Goal: Task Accomplishment & Management: Manage account settings

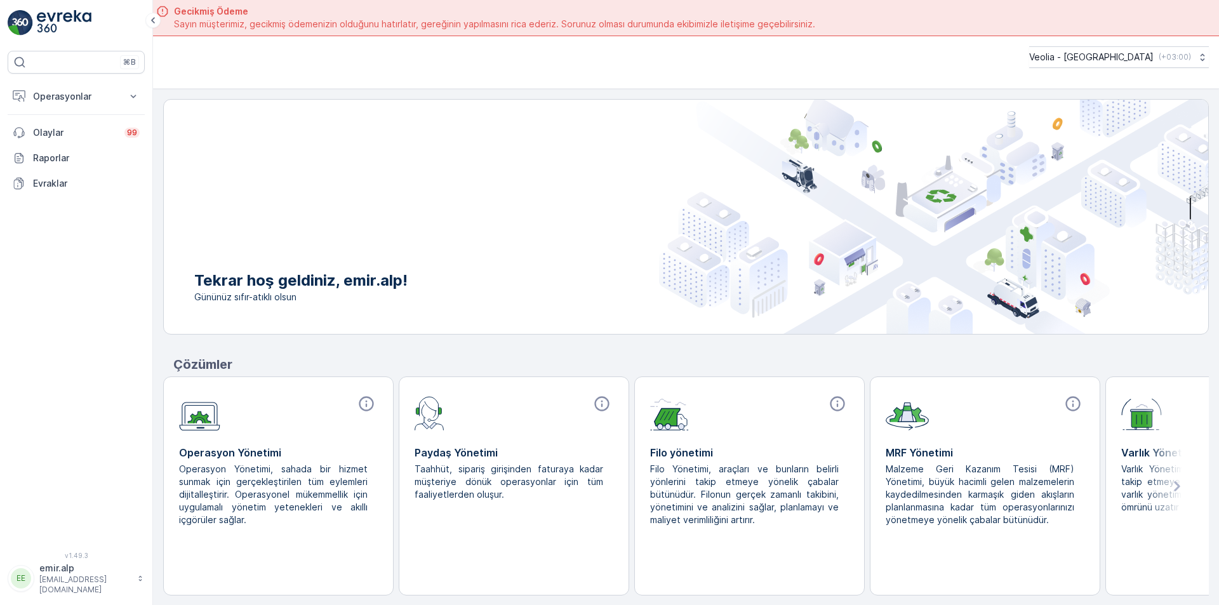
drag, startPoint x: 0, startPoint y: 0, endPoint x: 270, endPoint y: 289, distance: 396.1
click at [270, 289] on p "Tekrar hoş geldiniz, emir.alp!" at bounding box center [300, 280] width 213 height 20
click at [57, 102] on p "Operasyonlar" at bounding box center [76, 96] width 86 height 13
click at [76, 152] on p "Rotalar & Görevler" at bounding box center [71, 153] width 79 height 13
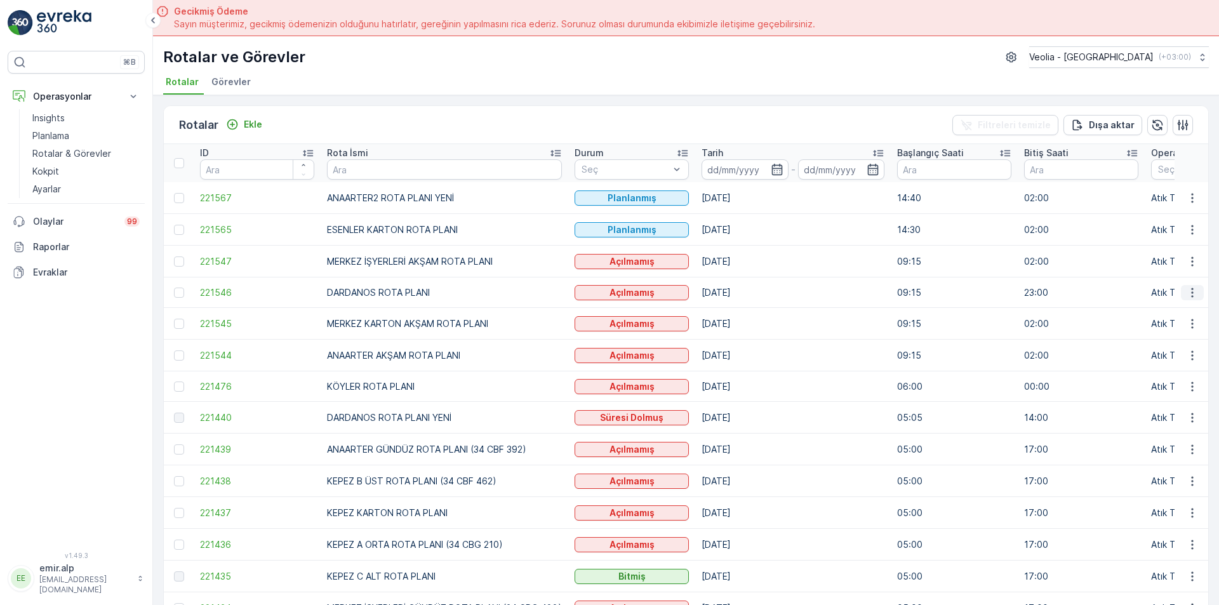
click at [1186, 292] on icon "button" at bounding box center [1192, 292] width 13 height 13
click at [1141, 364] on span "Atanan Kişiyi Değiştir" at bounding box center [1156, 365] width 89 height 13
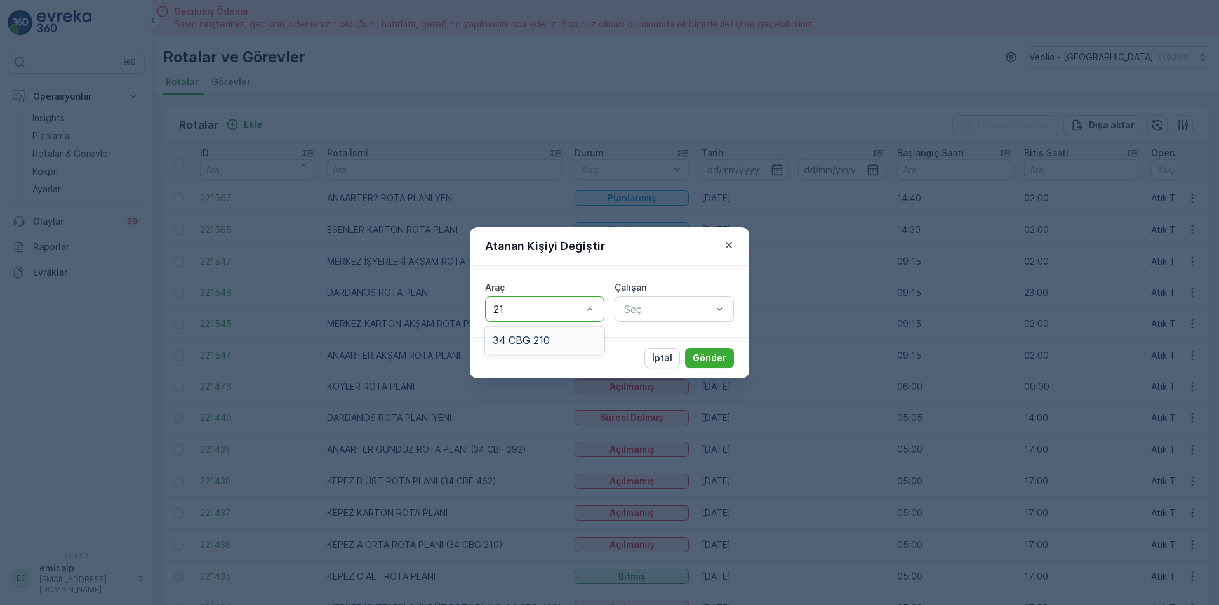
type input "210"
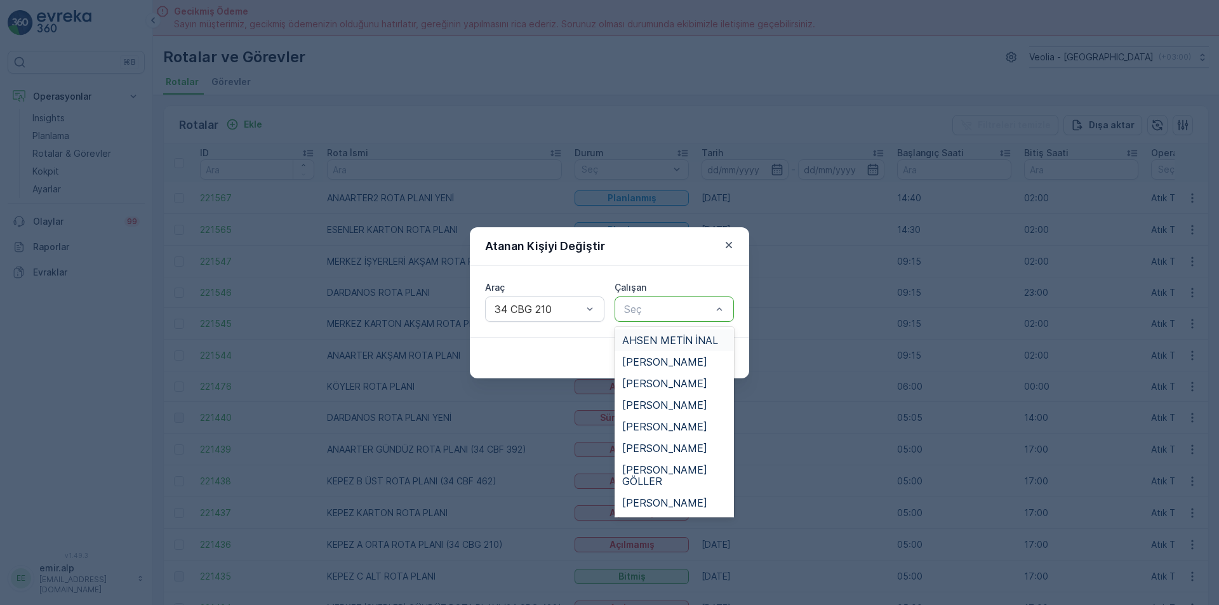
click at [701, 309] on div at bounding box center [668, 308] width 90 height 11
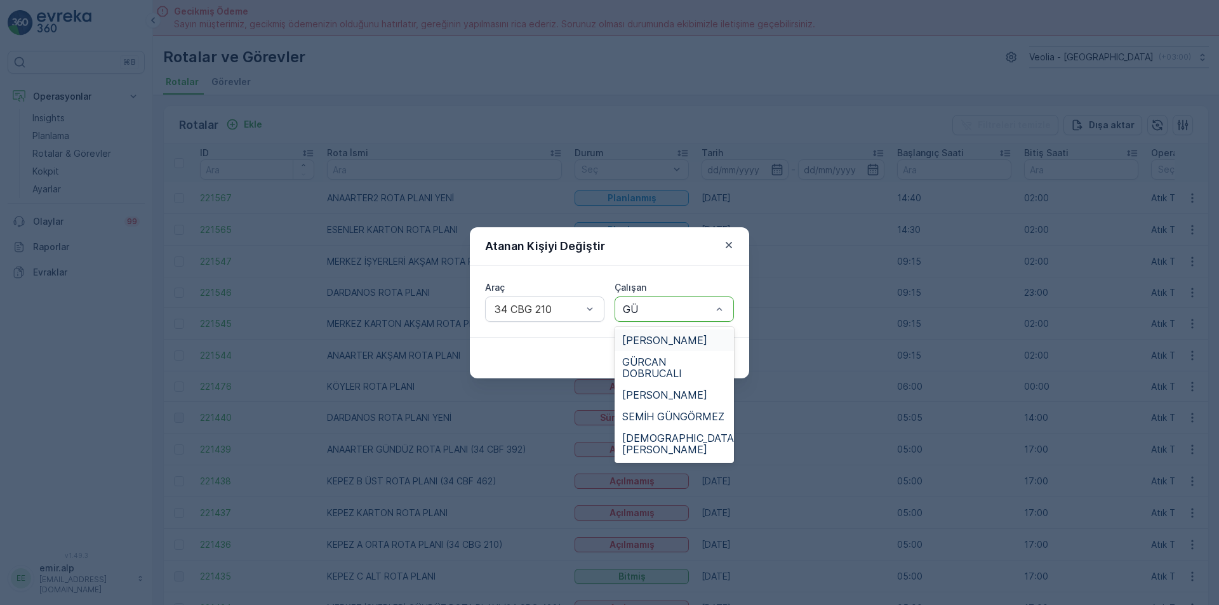
type input "GÜR"
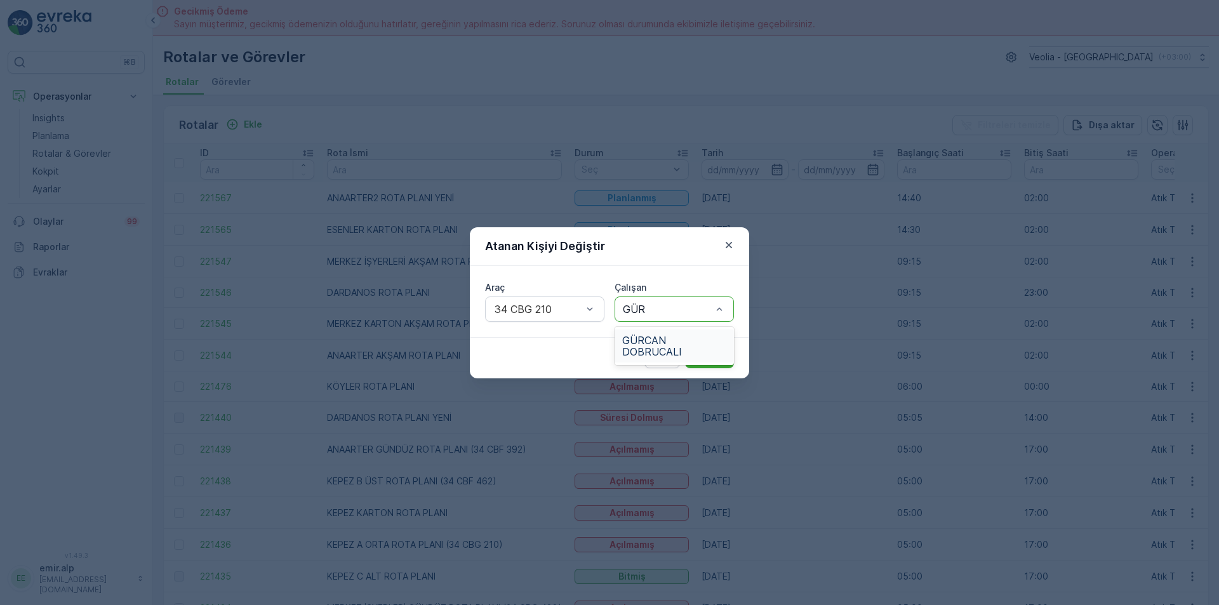
click at [626, 352] on span "GÜRCAN DOBRUCALI" at bounding box center [674, 345] width 104 height 23
click at [712, 350] on button "Gönder" at bounding box center [709, 358] width 49 height 20
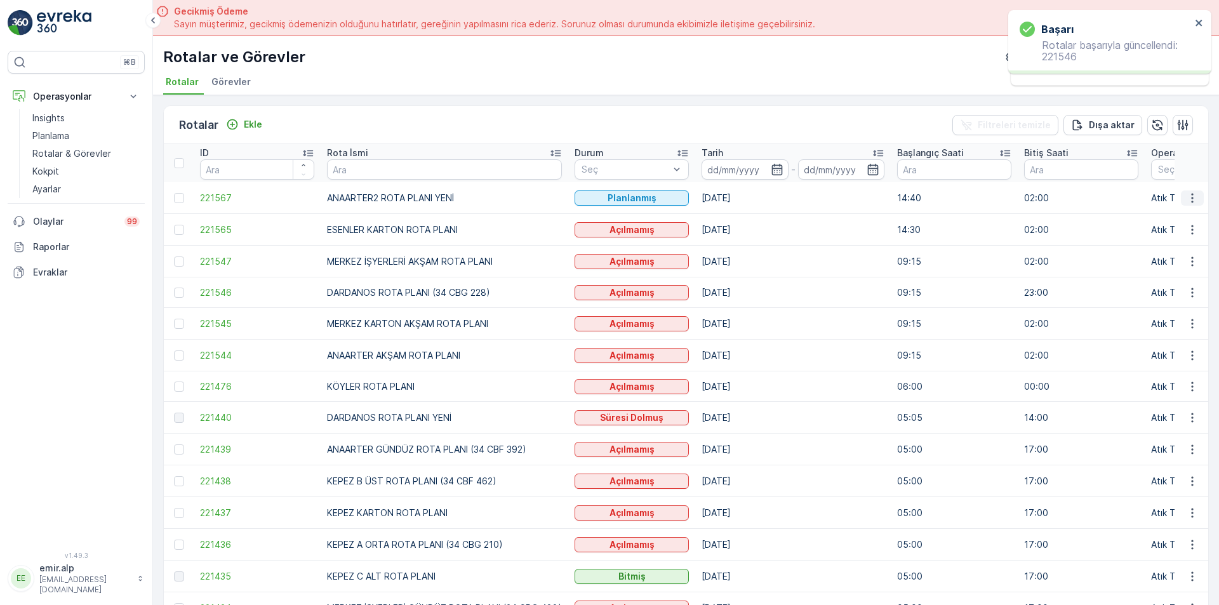
click at [1189, 199] on icon "button" at bounding box center [1192, 198] width 13 height 13
click at [1168, 268] on span "Atanan Kişiyi Değiştir" at bounding box center [1156, 270] width 89 height 13
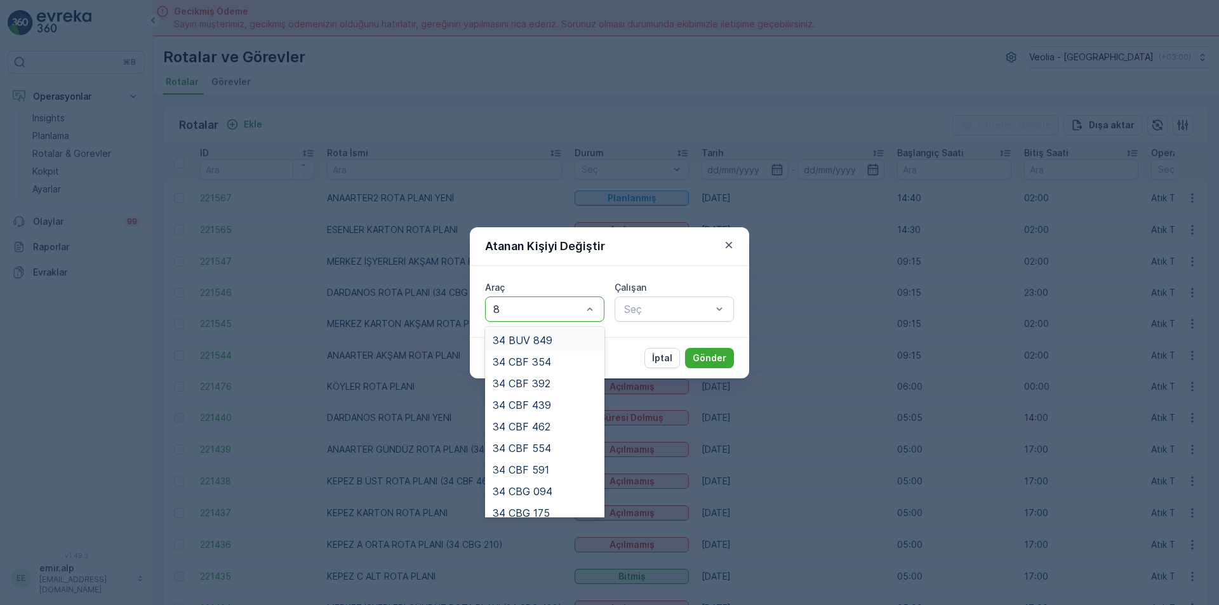
type input "88"
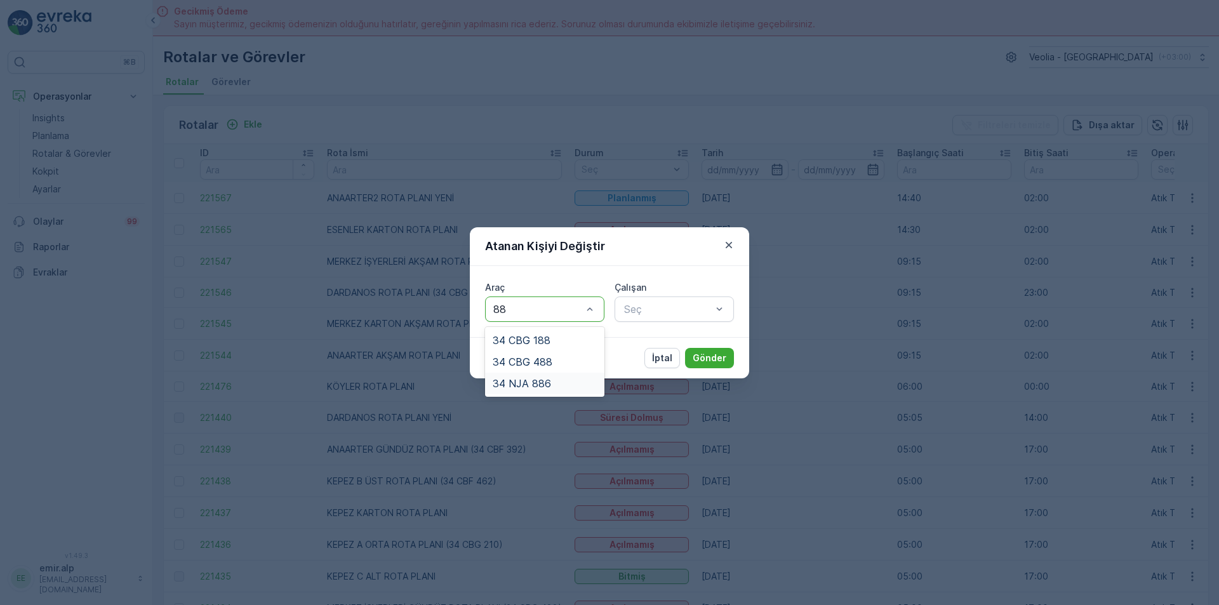
click at [550, 384] on div "34 NJA 886" at bounding box center [545, 383] width 104 height 11
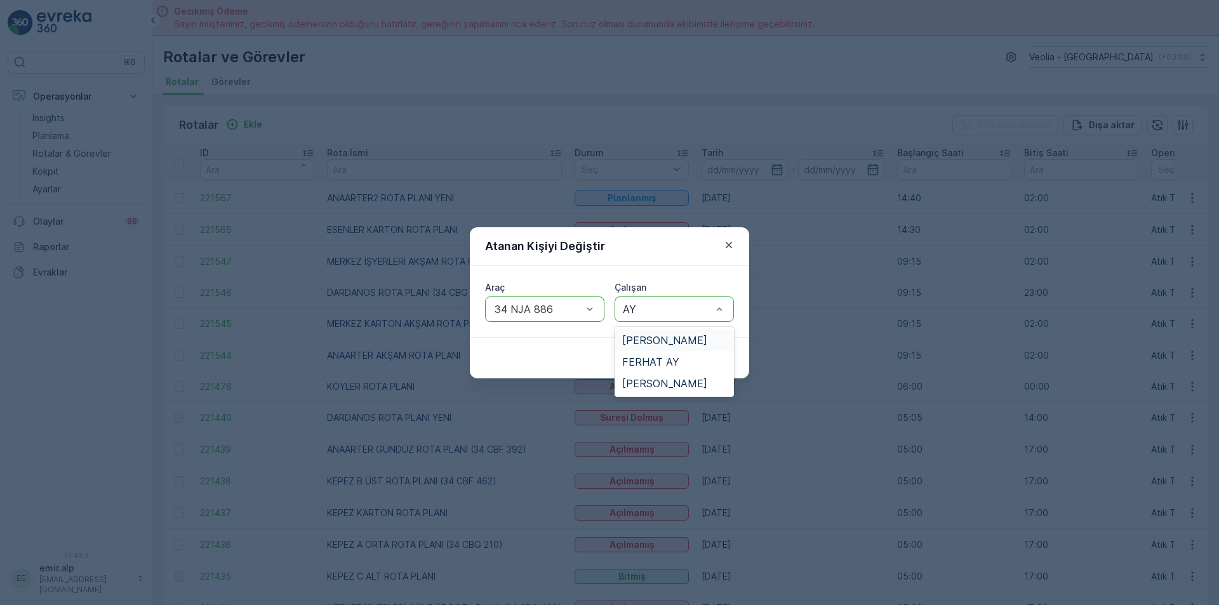
type input "AYD"
click at [660, 341] on span "[PERSON_NAME]" at bounding box center [664, 339] width 85 height 11
click at [701, 357] on p "Gönder" at bounding box center [709, 358] width 34 height 13
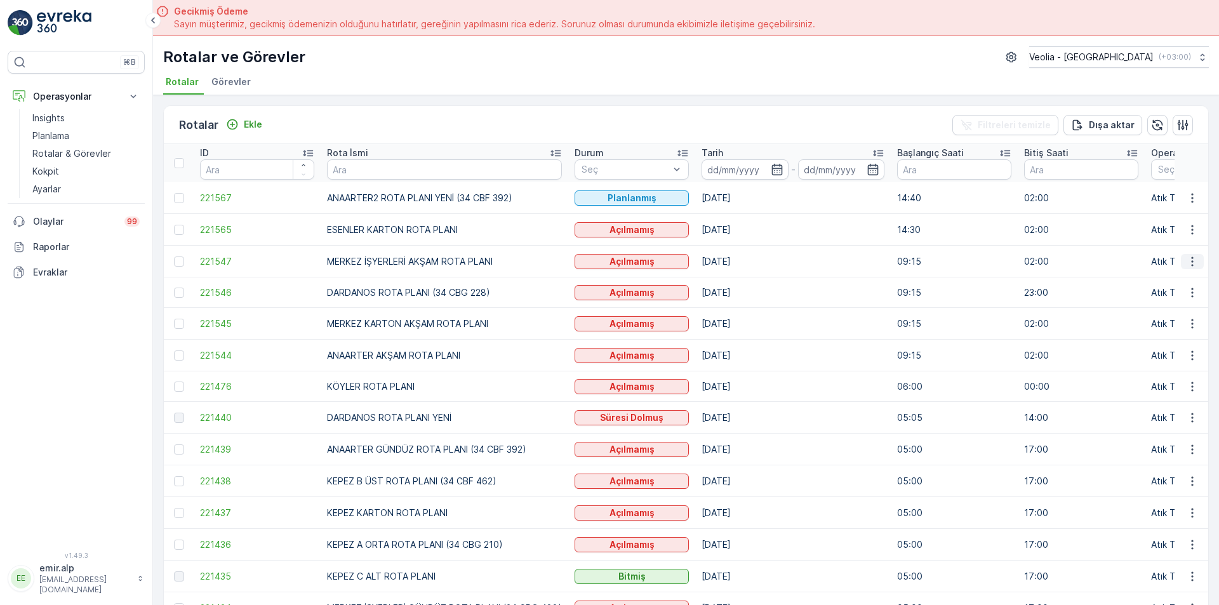
click at [1186, 257] on icon "button" at bounding box center [1192, 261] width 13 height 13
click at [1167, 329] on span "Atanan Kişiyi Değiştir" at bounding box center [1156, 333] width 89 height 13
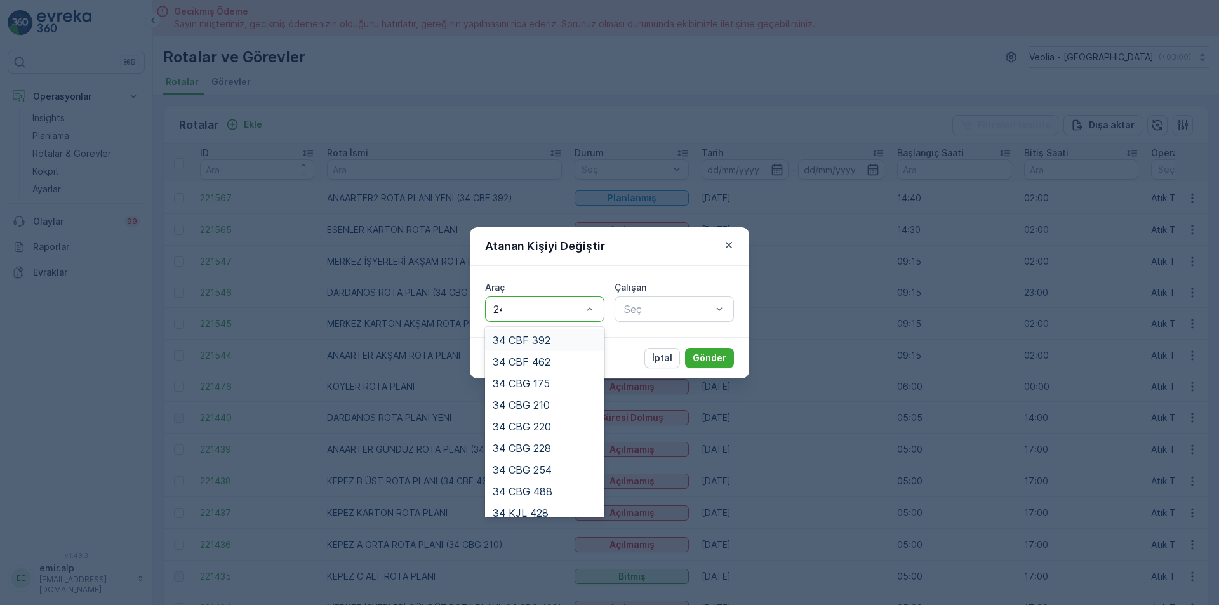
type input "242"
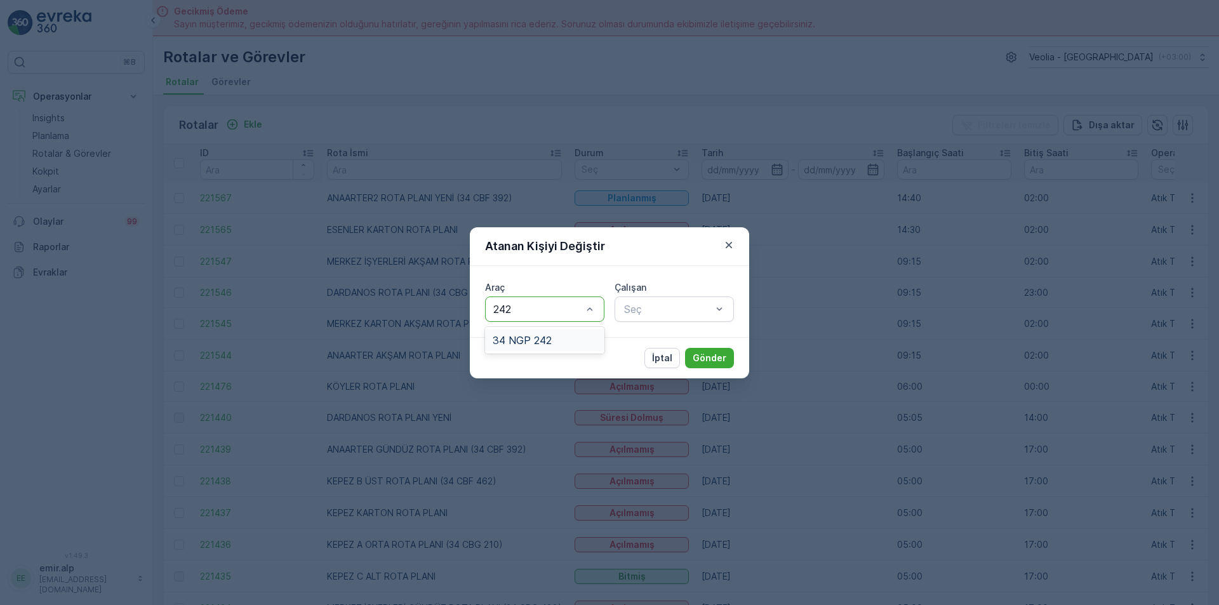
click at [543, 334] on span "34 NGP 242" at bounding box center [522, 339] width 59 height 11
click at [706, 295] on div "Çalışan Seç" at bounding box center [673, 301] width 119 height 41
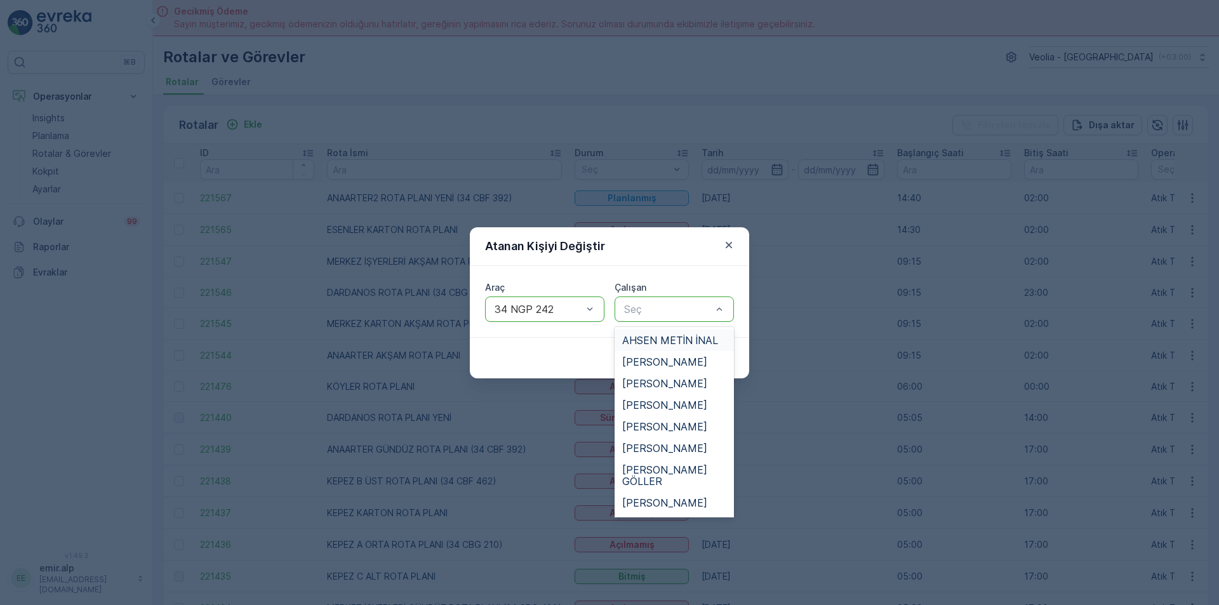
click at [698, 300] on div "Seç" at bounding box center [673, 308] width 119 height 25
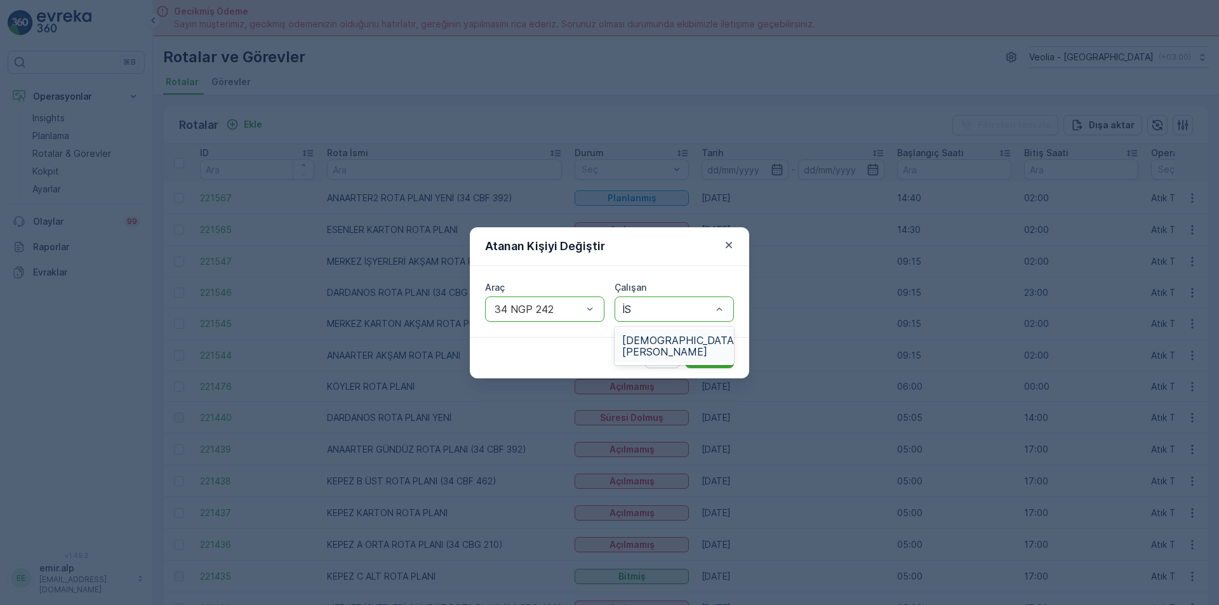
type input "[DEMOGRAPHIC_DATA]"
click at [689, 334] on span "[DEMOGRAPHIC_DATA][PERSON_NAME]" at bounding box center [680, 345] width 116 height 23
click at [700, 345] on div "İptal Gönder" at bounding box center [609, 357] width 279 height 41
click at [708, 356] on p "Gönder" at bounding box center [709, 358] width 34 height 13
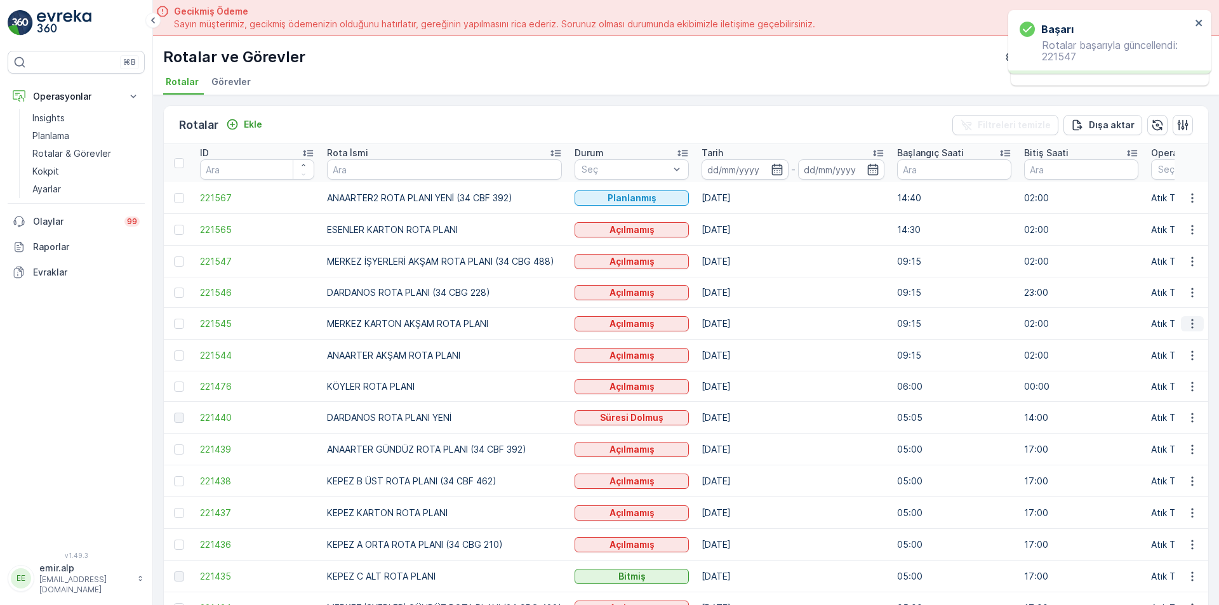
click at [1189, 325] on icon "button" at bounding box center [1192, 323] width 13 height 13
click at [1143, 398] on span "Atanan Kişiyi Değiştir" at bounding box center [1156, 396] width 89 height 13
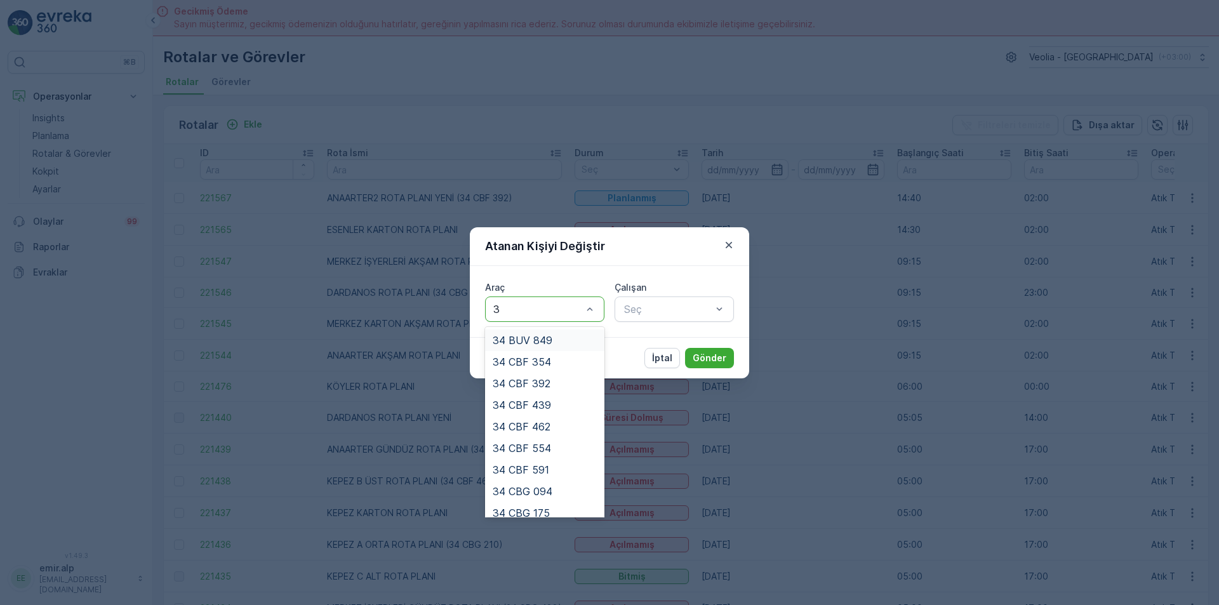
type input "31"
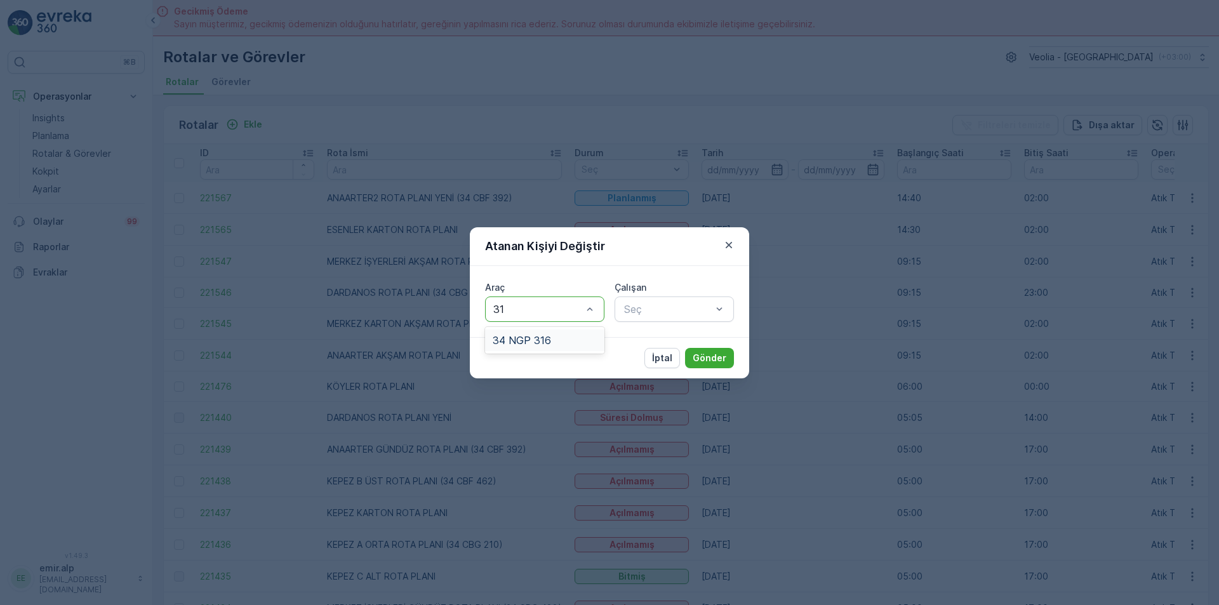
click at [551, 338] on div "34 NGP 316" at bounding box center [545, 339] width 104 height 11
click at [645, 318] on div "Seç" at bounding box center [673, 308] width 119 height 25
type input "SELÇ"
click at [689, 342] on span "[PERSON_NAME]" at bounding box center [664, 339] width 85 height 11
click at [708, 349] on button "Gönder" at bounding box center [709, 358] width 49 height 20
